Goal: Information Seeking & Learning: Find specific fact

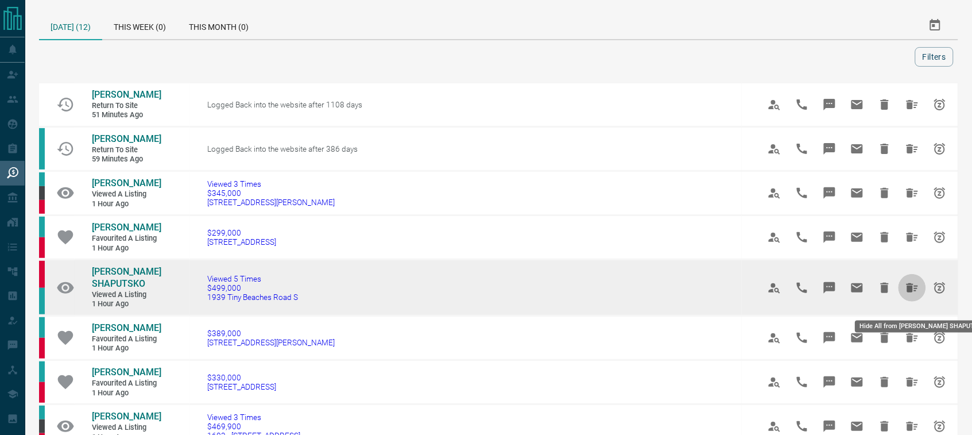
click at [912, 292] on icon "Hide All from TATSIANA SHAPUTSKO" at bounding box center [911, 287] width 11 height 9
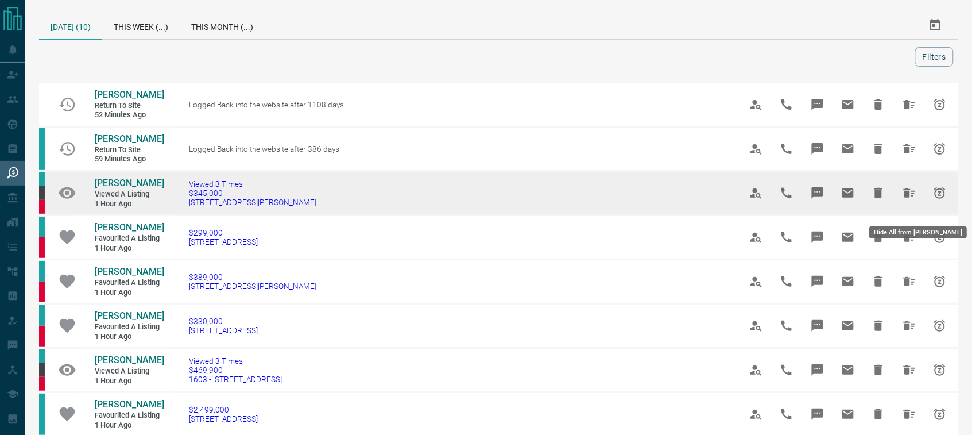
click at [913, 197] on icon "Hide All from Carlos Aedo" at bounding box center [909, 192] width 11 height 9
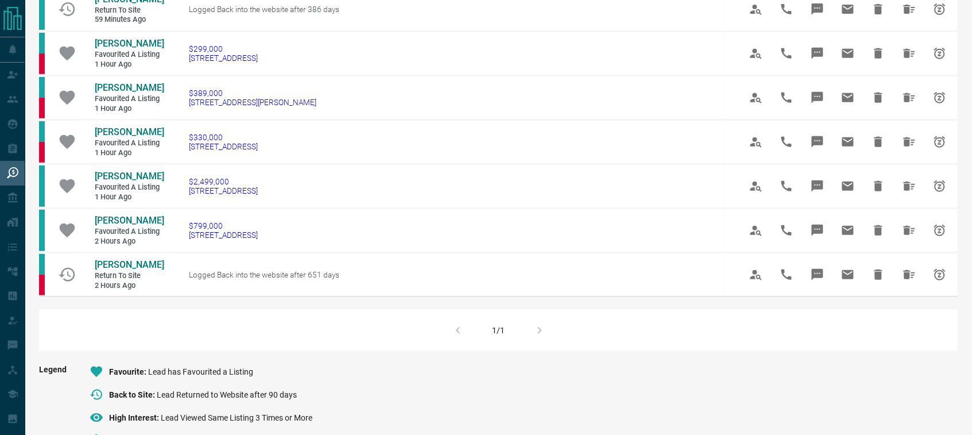
scroll to position [161, 0]
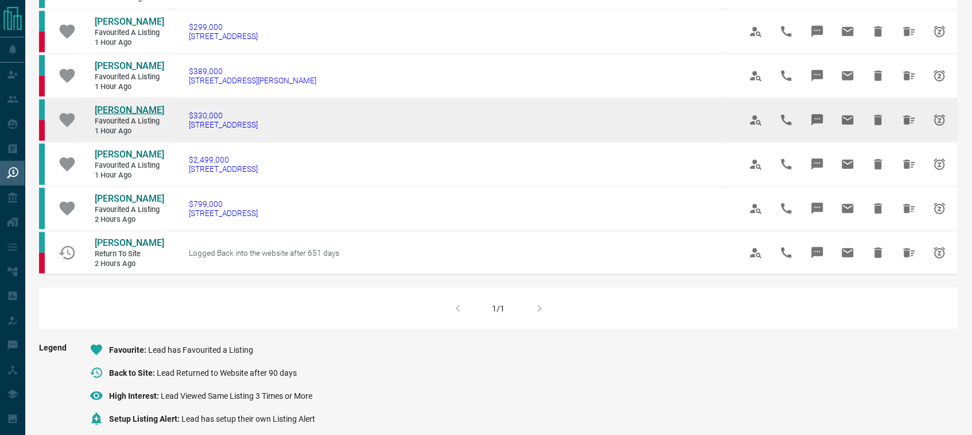
click at [136, 115] on span "[PERSON_NAME]" at bounding box center [129, 109] width 69 height 11
click at [908, 125] on icon "Hide All from Jordan Mason" at bounding box center [909, 120] width 14 height 14
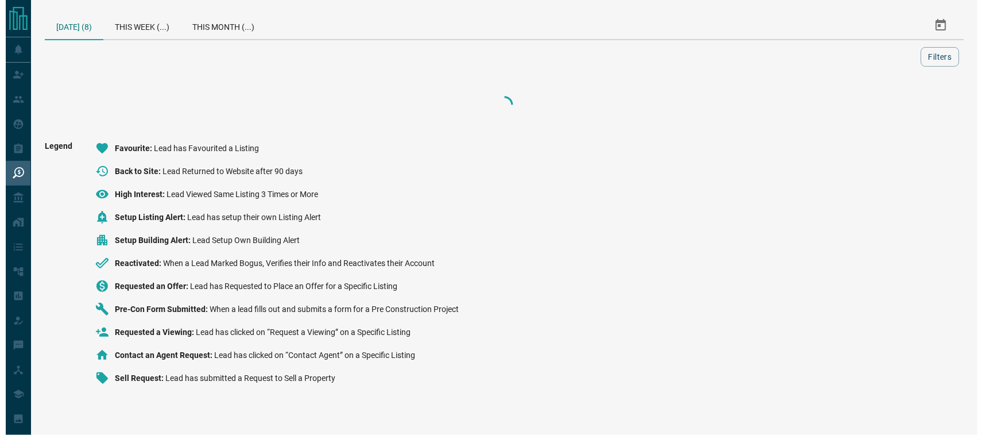
scroll to position [0, 0]
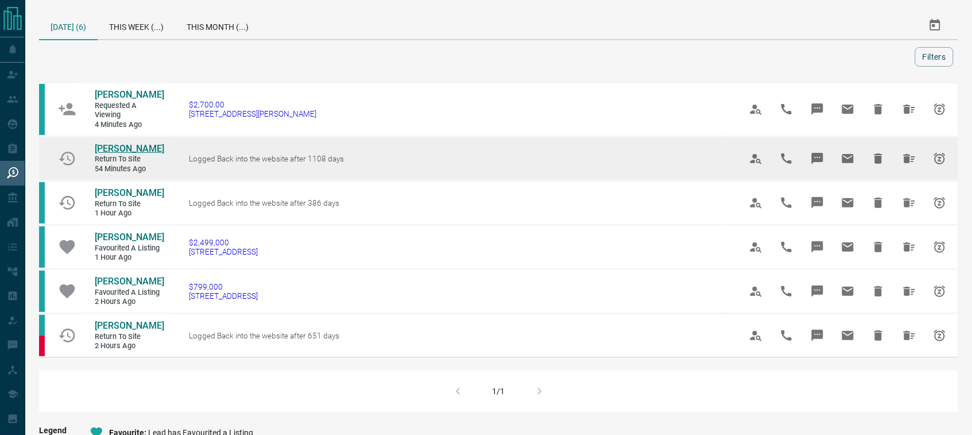
click at [111, 154] on span "[PERSON_NAME]" at bounding box center [129, 148] width 69 height 11
click at [910, 160] on icon "Hide All from Christine Kevorkian" at bounding box center [909, 158] width 11 height 9
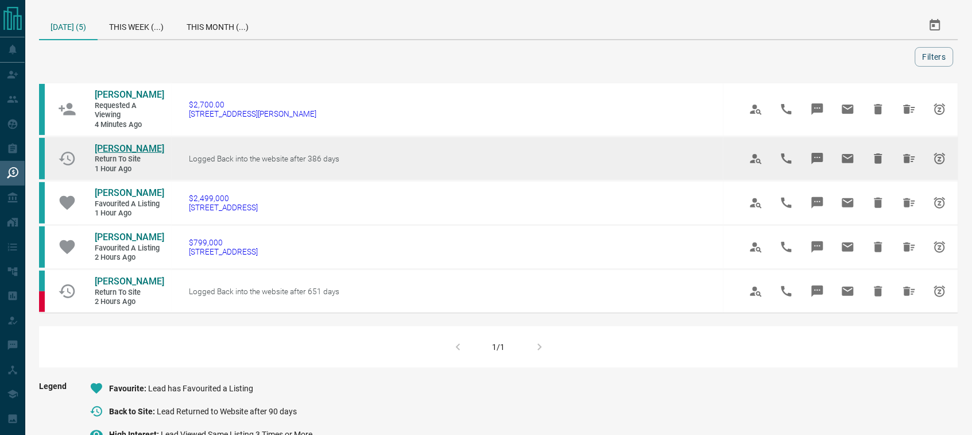
click at [117, 150] on span "[PERSON_NAME]" at bounding box center [129, 148] width 69 height 11
click at [910, 153] on icon "Hide All from Laarni Pantig" at bounding box center [909, 159] width 14 height 14
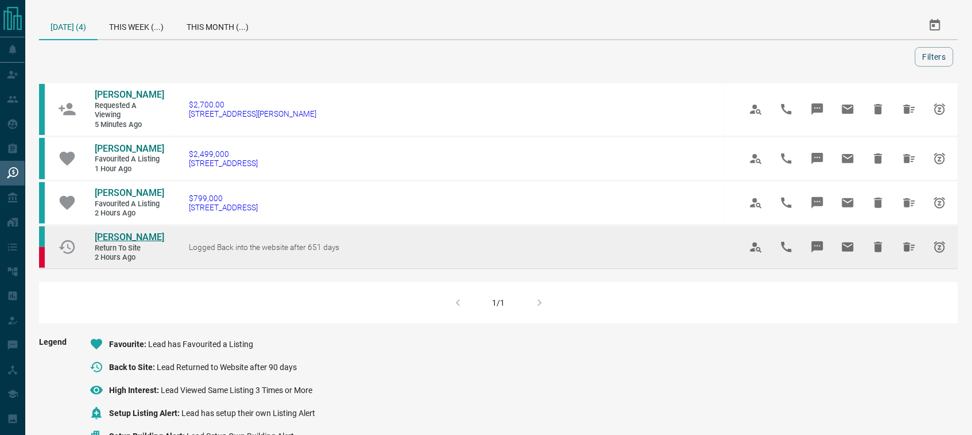
click at [133, 232] on span "[PERSON_NAME]" at bounding box center [129, 236] width 69 height 11
click at [907, 241] on icon "Hide All from Maham Jilani" at bounding box center [909, 247] width 14 height 14
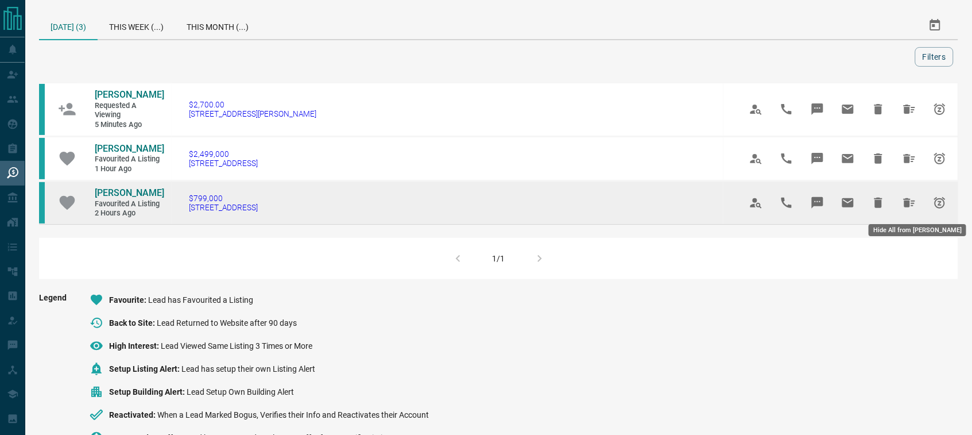
click at [908, 199] on icon "Hide All from Luisa Costa" at bounding box center [909, 203] width 14 height 14
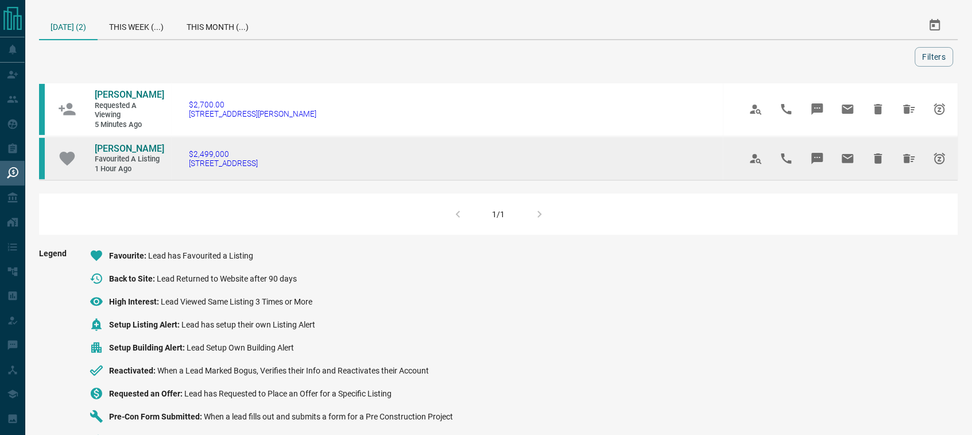
drag, startPoint x: 283, startPoint y: 161, endPoint x: 184, endPoint y: 171, distance: 99.2
click at [184, 171] on td "$2,499,000 [STREET_ADDRESS]" at bounding box center [448, 158] width 552 height 44
copy span "[STREET_ADDRESS]"
click at [147, 148] on span "[PERSON_NAME]" at bounding box center [129, 148] width 69 height 11
click at [910, 161] on icon "Hide All from Sylvie Lachance" at bounding box center [909, 159] width 14 height 14
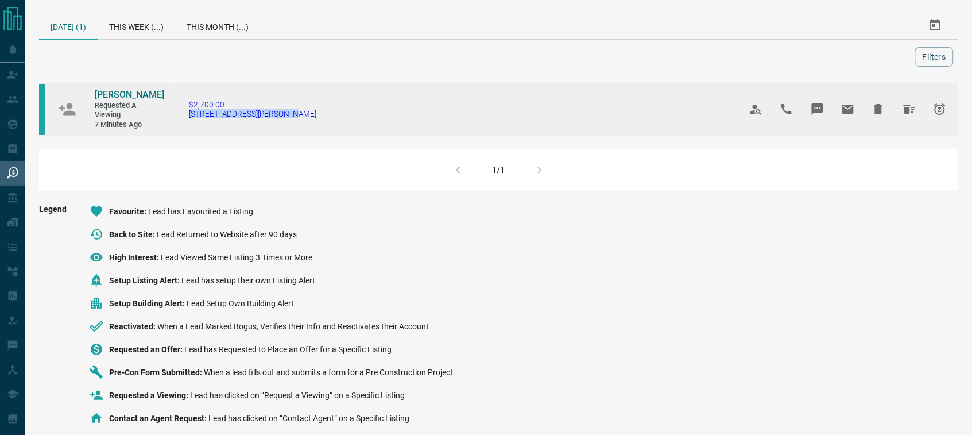
drag, startPoint x: 285, startPoint y: 113, endPoint x: 185, endPoint y: 119, distance: 100.1
click at [185, 119] on td "$2,700.00 [STREET_ADDRESS][PERSON_NAME]" at bounding box center [448, 109] width 552 height 53
copy span "[STREET_ADDRESS][PERSON_NAME]"
click at [113, 95] on span "[PERSON_NAME]" at bounding box center [129, 94] width 69 height 11
copy span "[STREET_ADDRESS][PERSON_NAME]"
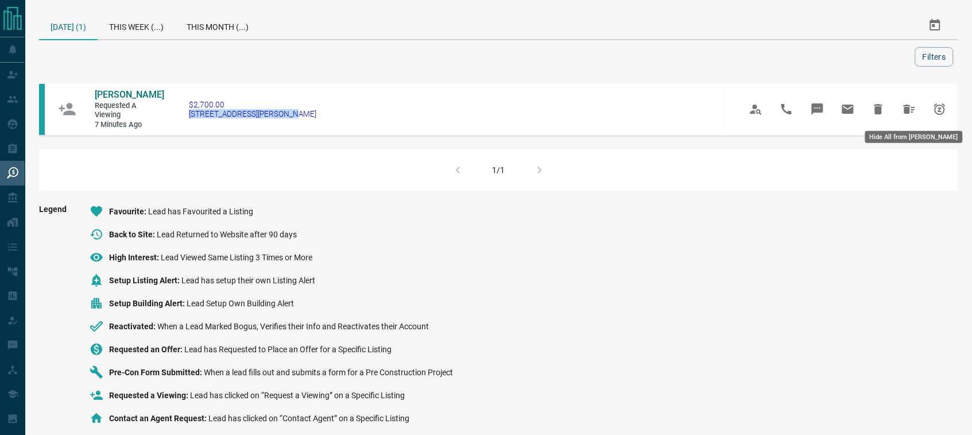
click at [904, 107] on icon "Hide All from Johanna Arias" at bounding box center [909, 109] width 14 height 14
